Goal: Task Accomplishment & Management: Use online tool/utility

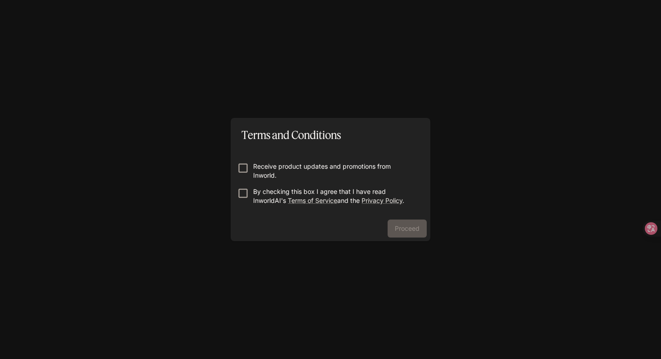
click at [284, 199] on p "By checking this box I agree that I have read InworldAI's Terms of Service and …" at bounding box center [334, 196] width 162 height 18
click at [414, 227] on button "Proceed" at bounding box center [406, 228] width 39 height 18
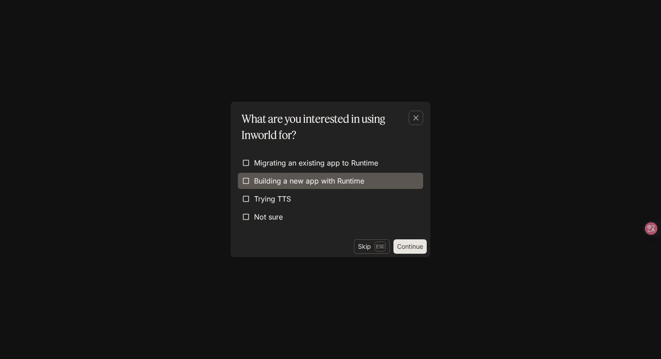
click at [328, 175] on span "Building a new app with Runtime" at bounding box center [309, 180] width 110 height 11
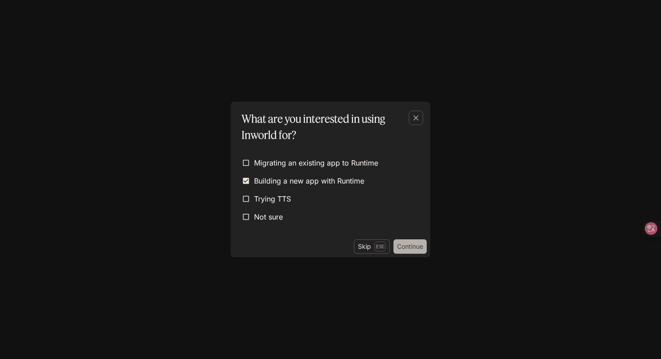
click at [413, 247] on button "Continue" at bounding box center [409, 246] width 33 height 14
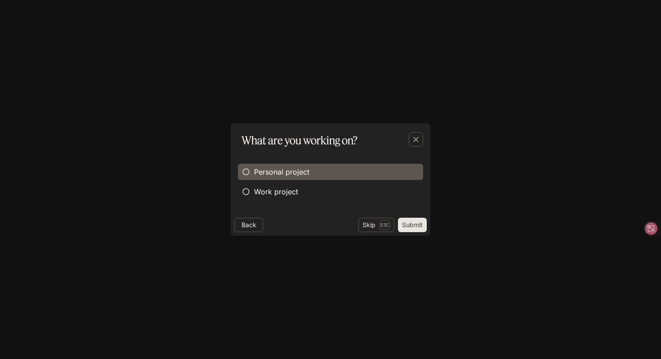
click at [347, 173] on label "Personal project" at bounding box center [330, 172] width 185 height 16
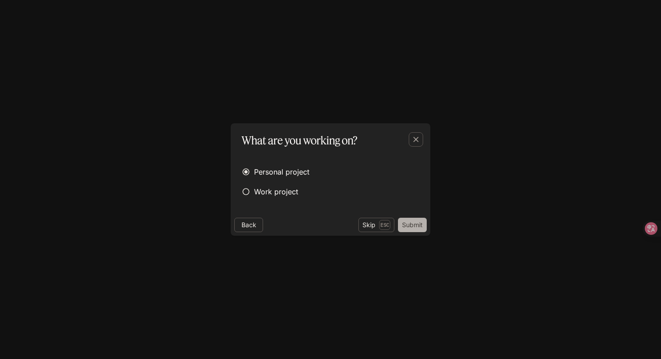
click at [411, 223] on button "Submit" at bounding box center [412, 225] width 29 height 14
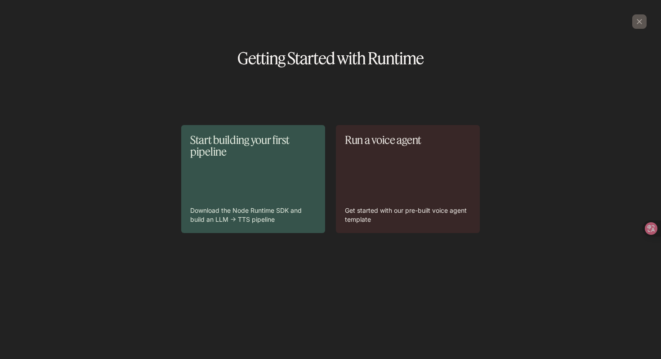
click at [211, 182] on div "Start building your first pipeline Download the Node Runtime SDK and build an L…" at bounding box center [253, 179] width 126 height 90
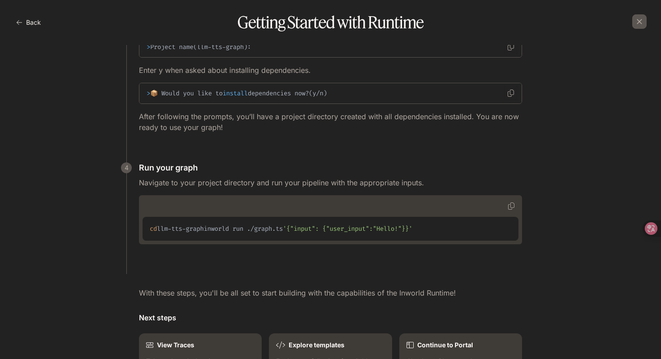
scroll to position [729, 0]
